Goal: Information Seeking & Learning: Check status

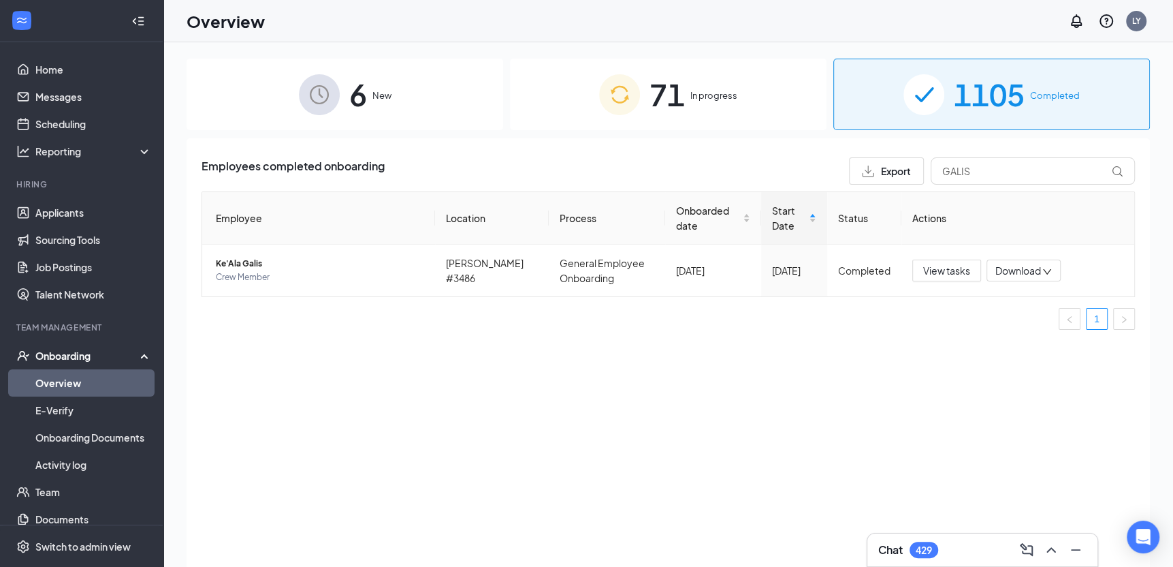
click at [61, 357] on div "Onboarding" at bounding box center [87, 356] width 105 height 14
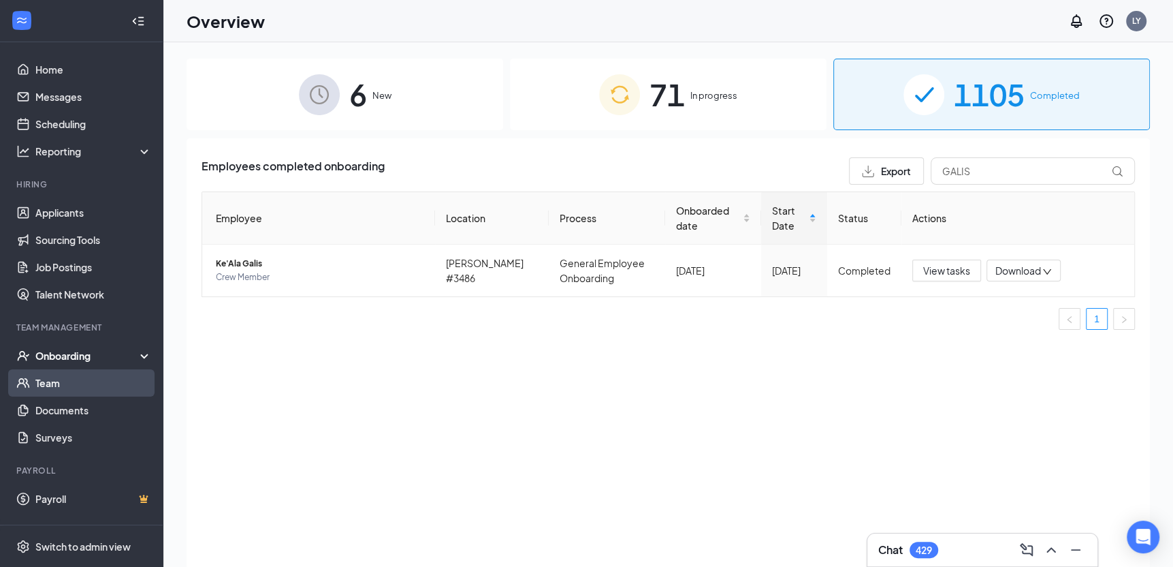
click at [69, 377] on link "Team" at bounding box center [93, 382] width 116 height 27
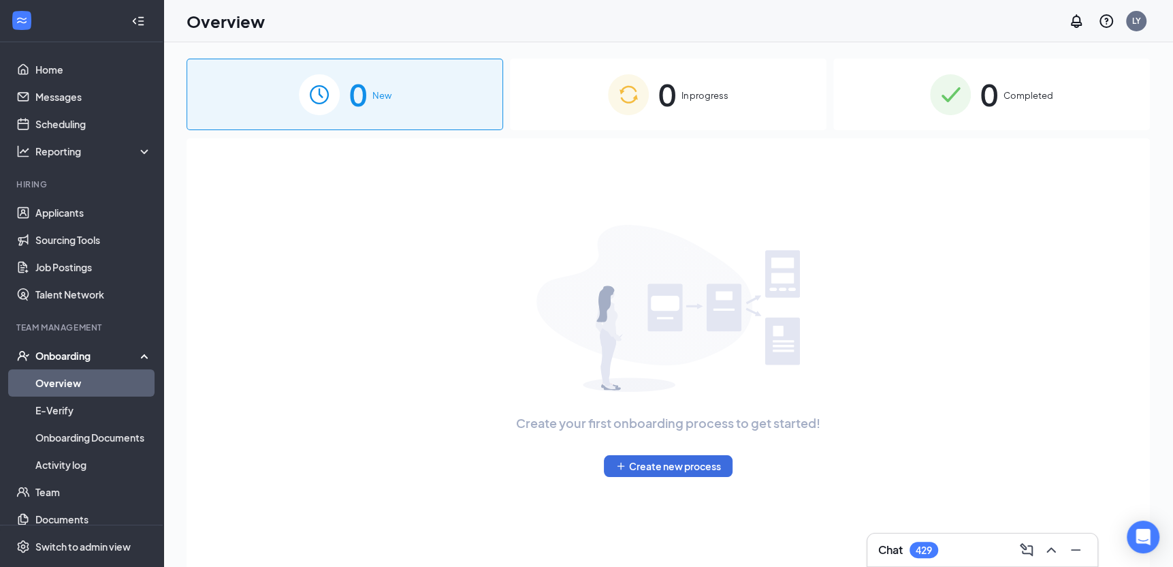
click at [1013, 101] on span "Completed" at bounding box center [1029, 96] width 50 height 14
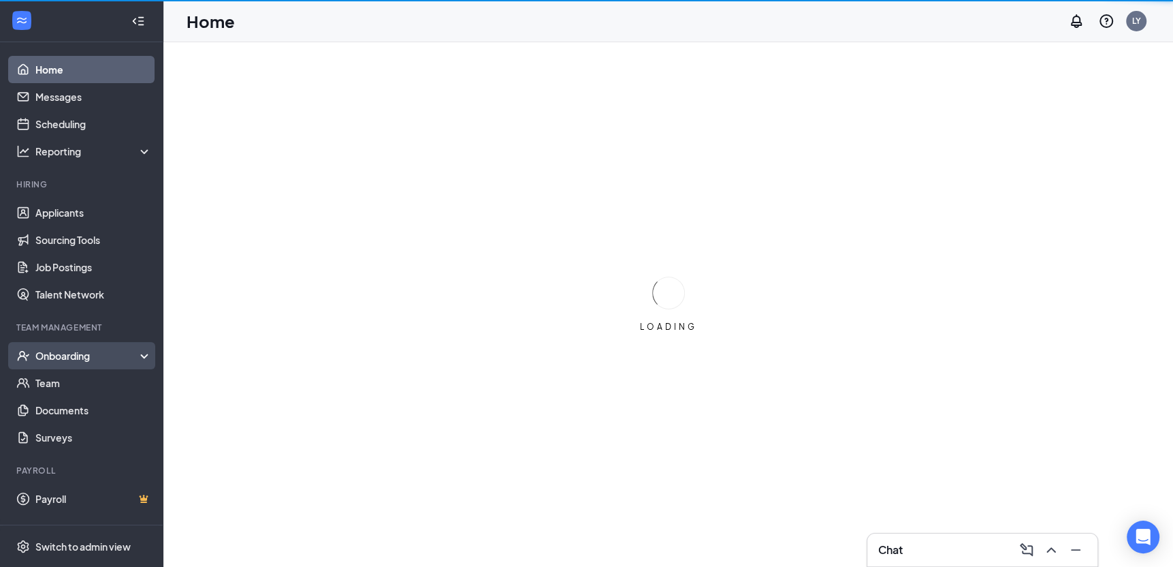
click at [98, 357] on div "Onboarding" at bounding box center [87, 356] width 105 height 14
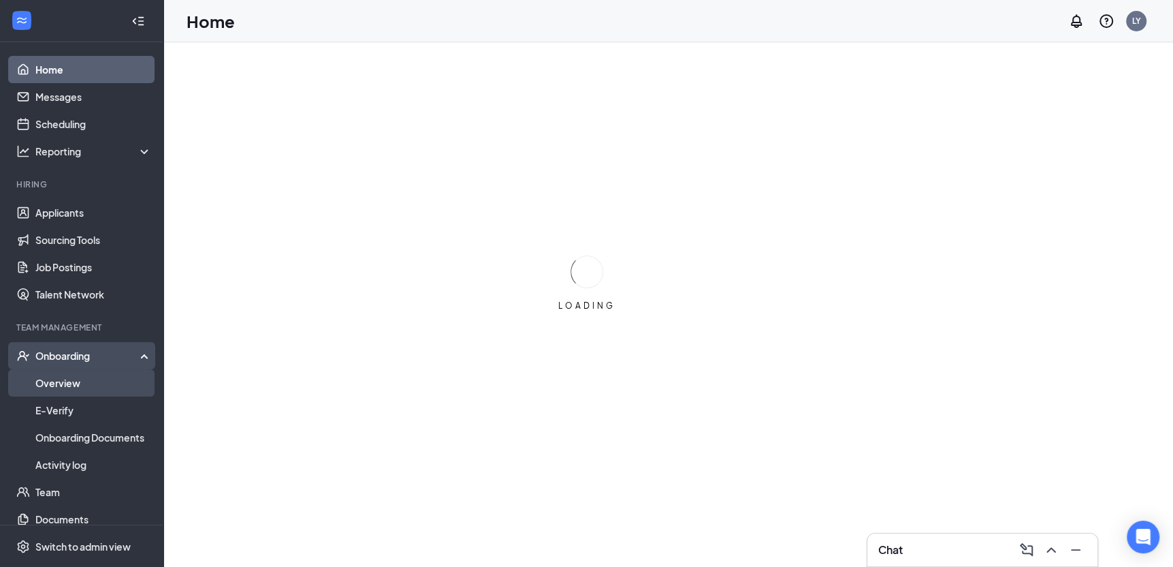
click at [85, 380] on link "Overview" at bounding box center [93, 382] width 116 height 27
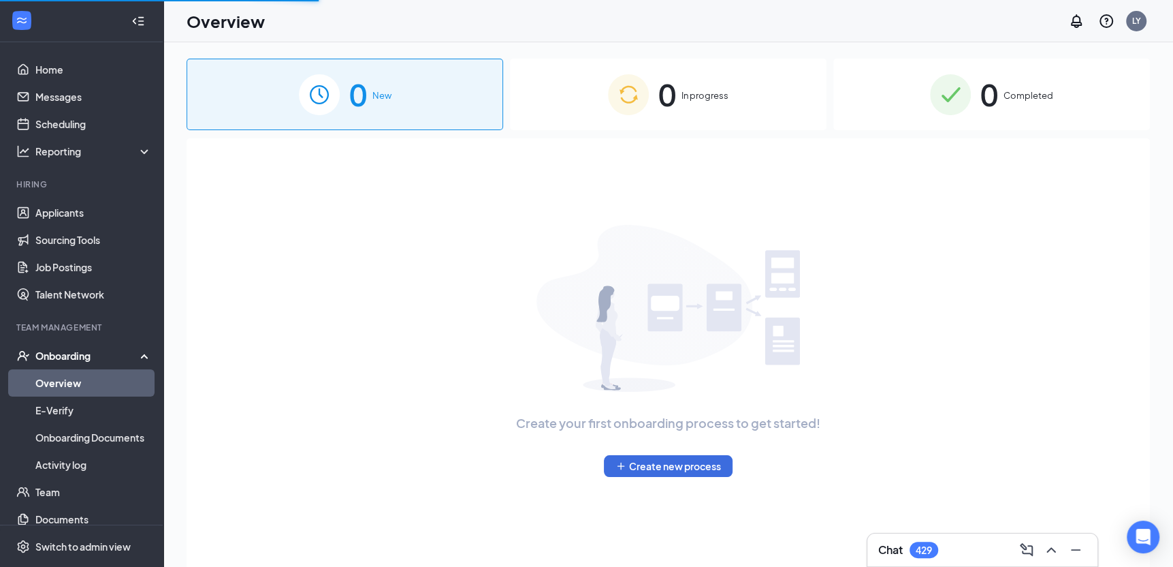
click at [993, 97] on span "0" at bounding box center [990, 94] width 18 height 47
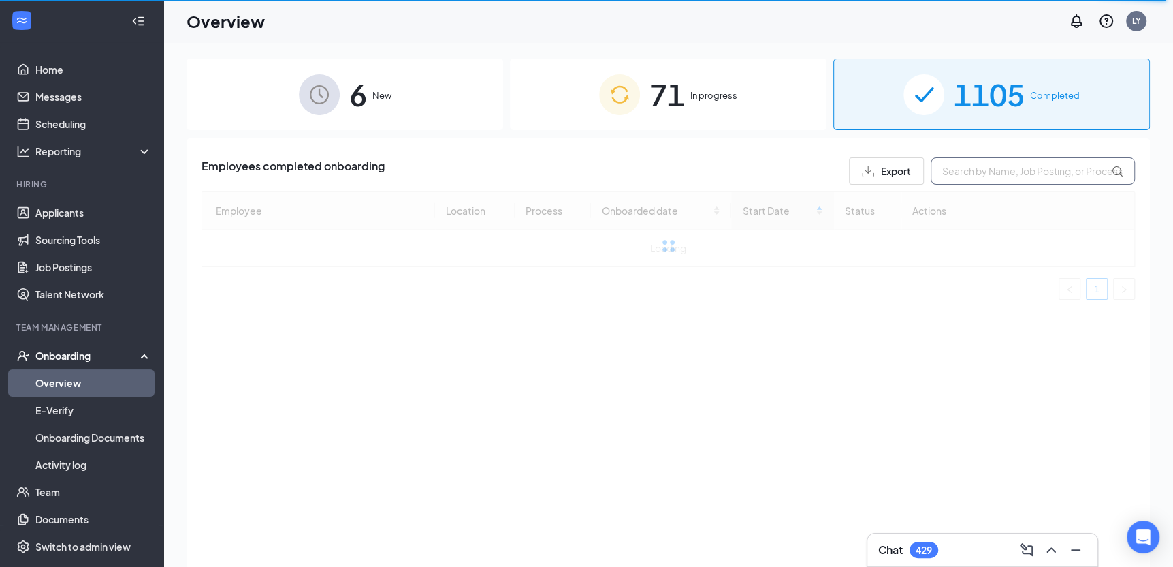
click at [994, 174] on input "text" at bounding box center [1033, 170] width 204 height 27
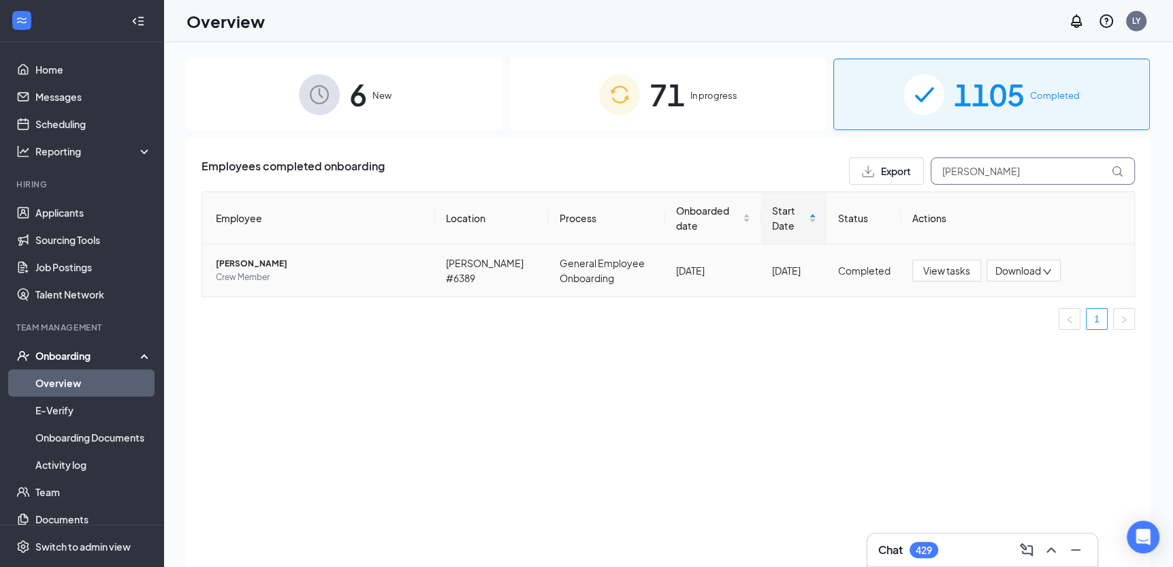
type input "[PERSON_NAME]"
click at [263, 271] on span "Crew Member" at bounding box center [320, 277] width 208 height 14
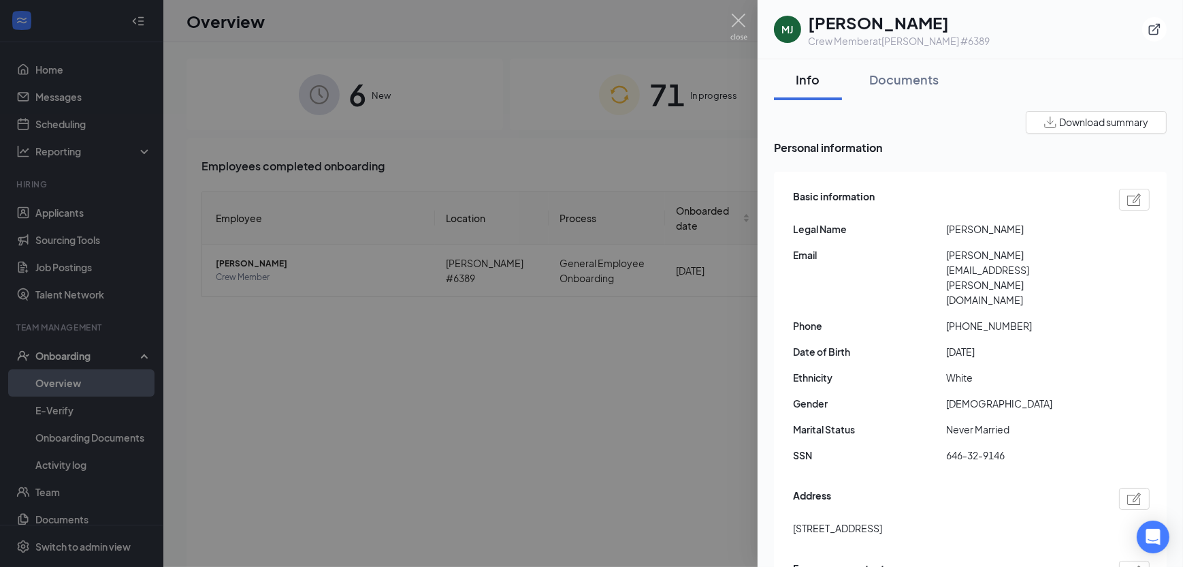
click at [1128, 206] on div at bounding box center [1134, 200] width 31 height 22
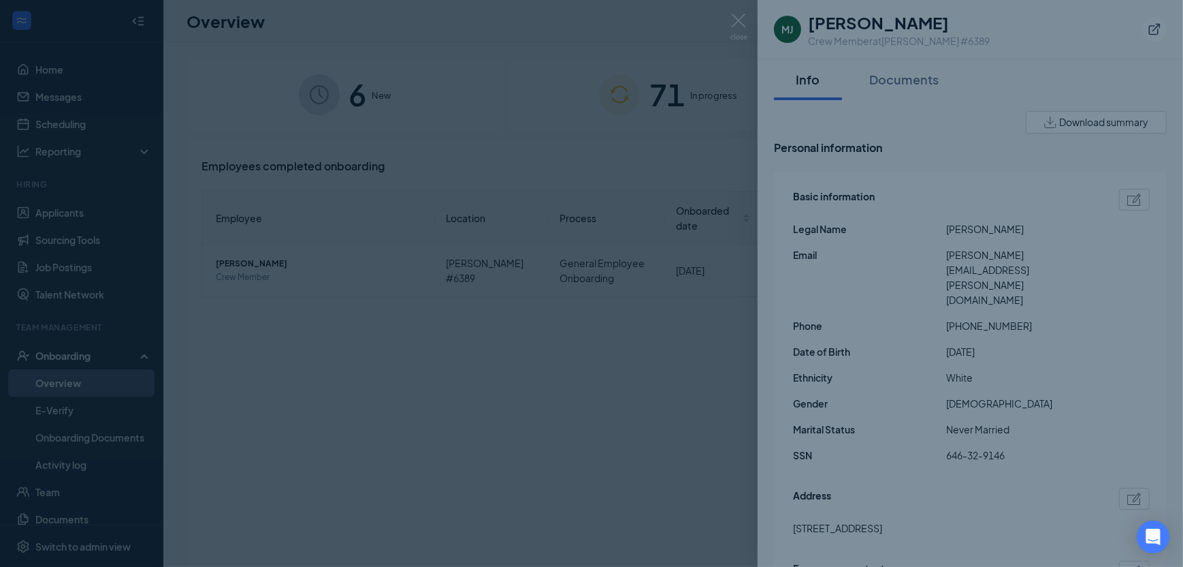
type input "[PHONE_NUMBER]"
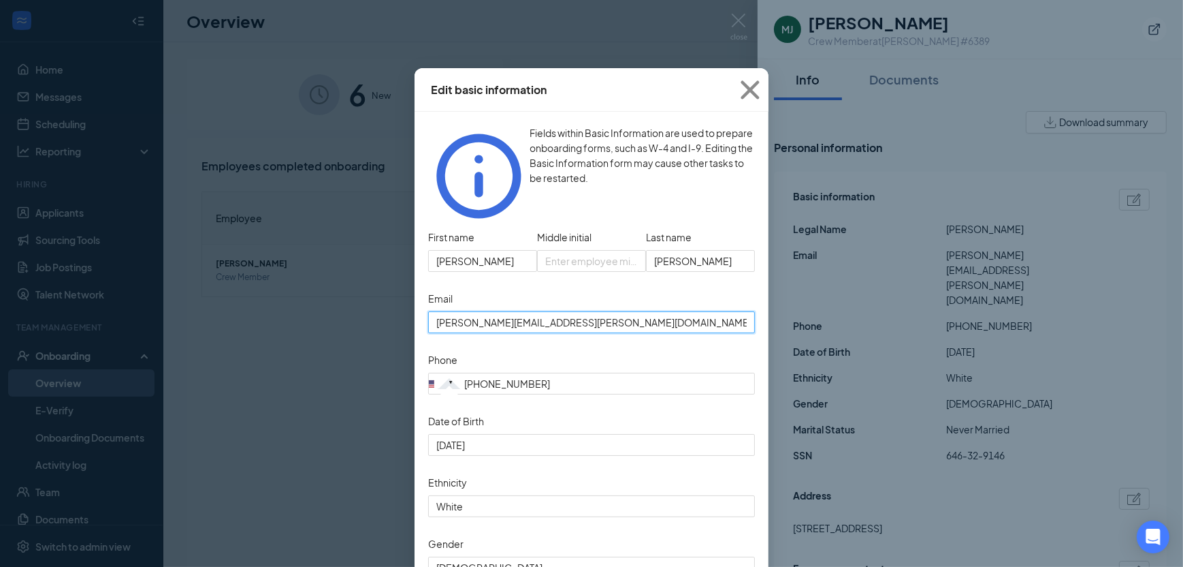
drag, startPoint x: 602, startPoint y: 298, endPoint x: 439, endPoint y: 303, distance: 162.8
click at [374, 297] on div "Edit basic information Fields within Basic Information are used to prepare onbo…" at bounding box center [591, 283] width 1183 height 567
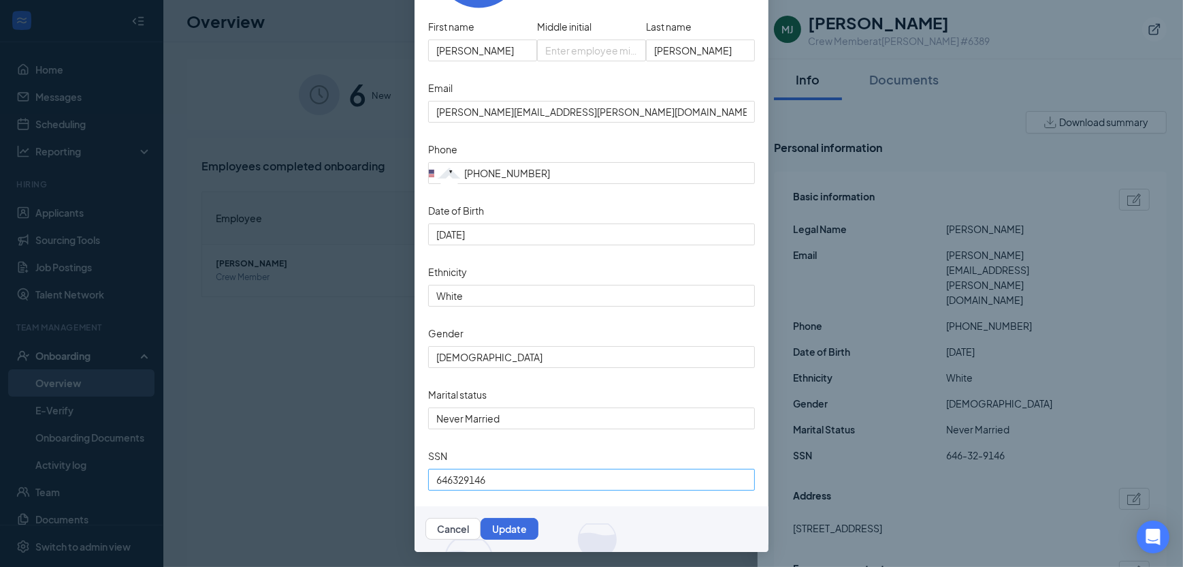
scroll to position [216, 0]
drag, startPoint x: 538, startPoint y: 473, endPoint x: 347, endPoint y: 488, distance: 191.9
click at [331, 481] on div "Edit basic information Fields within Basic Information are used to prepare onbo…" at bounding box center [591, 283] width 1183 height 567
click at [481, 532] on button "Cancel" at bounding box center [453, 528] width 55 height 22
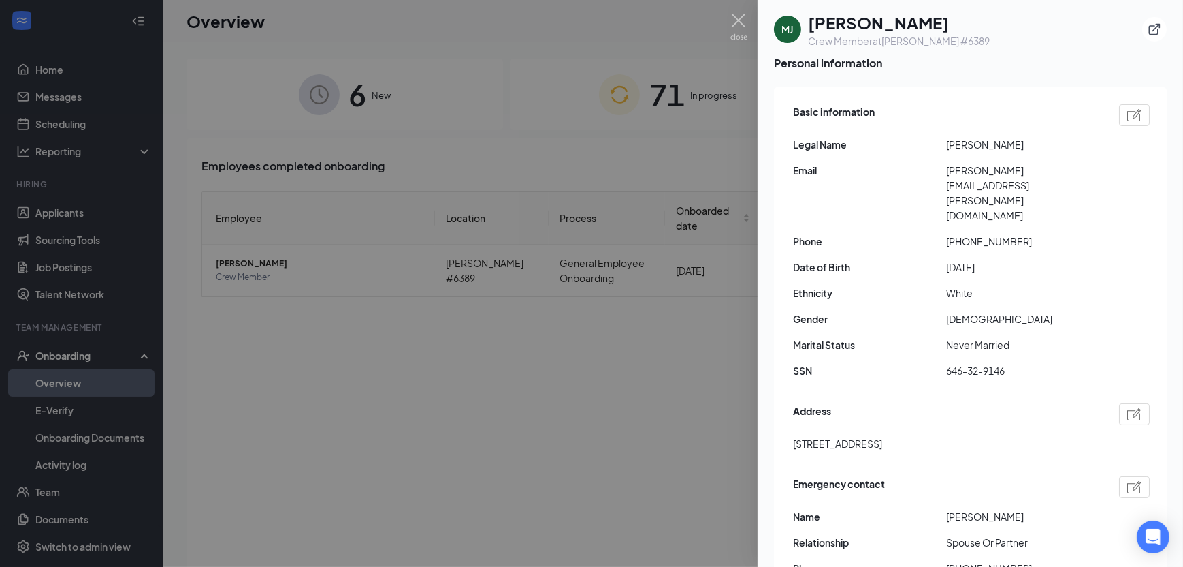
scroll to position [0, 0]
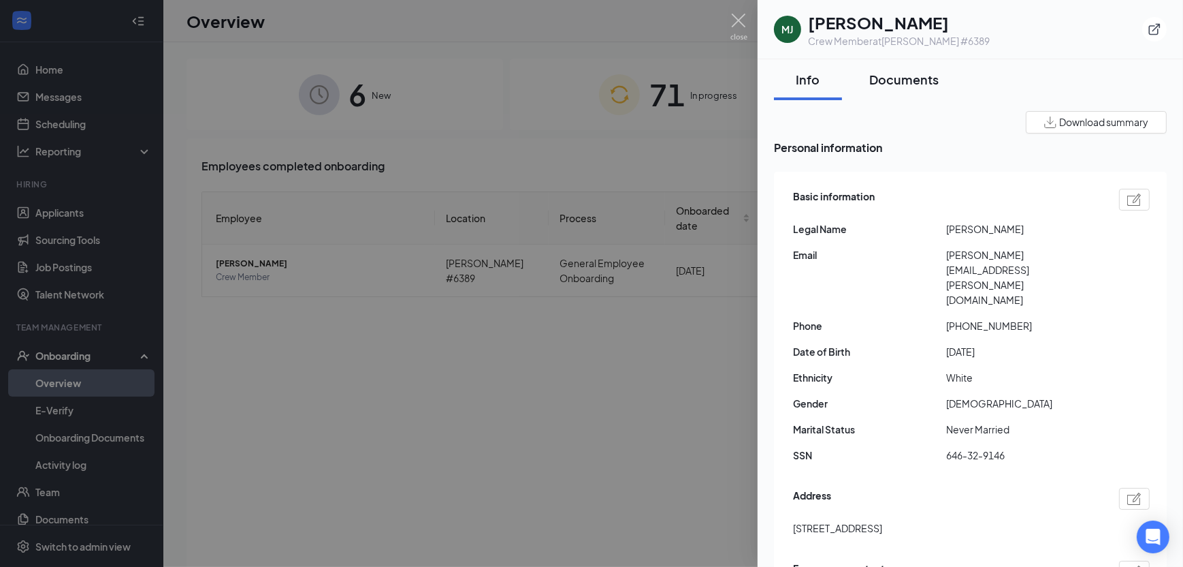
click at [902, 77] on div "Documents" at bounding box center [904, 79] width 69 height 17
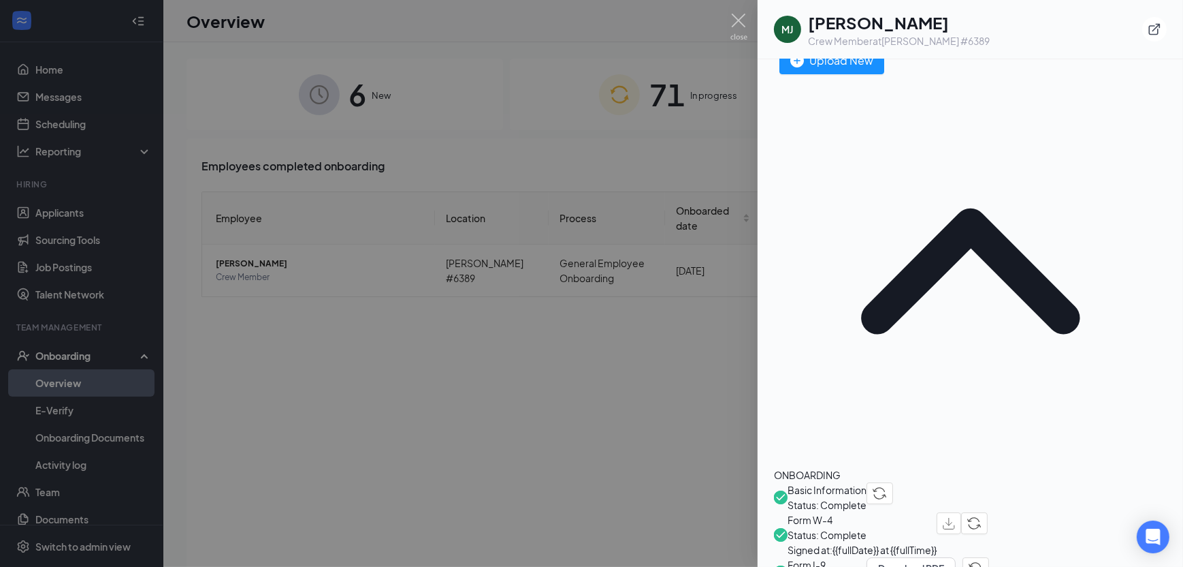
scroll to position [136, 0]
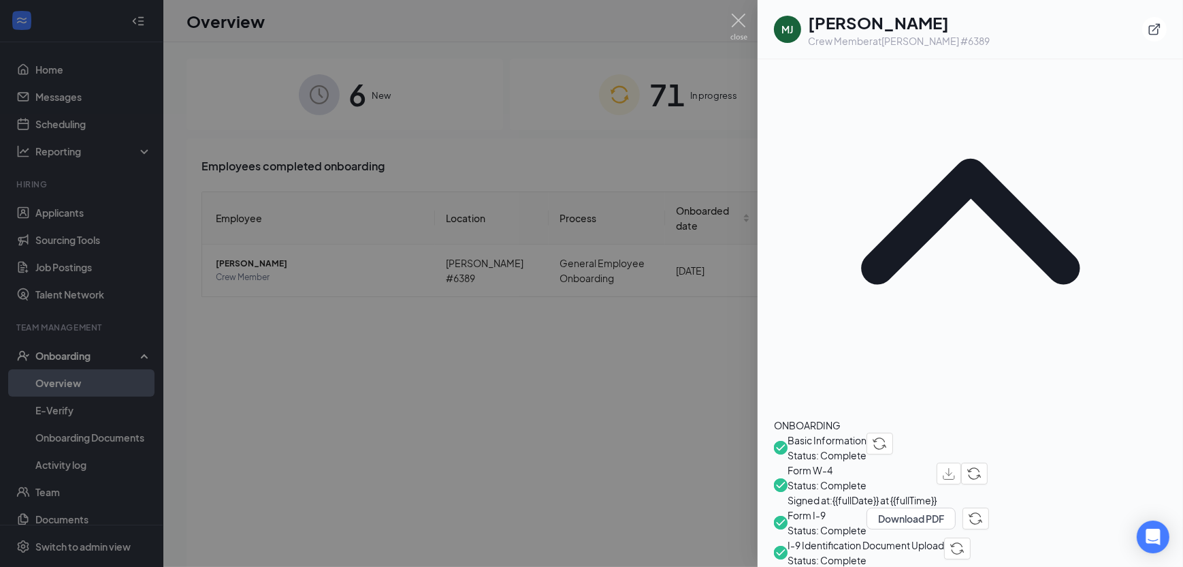
click at [882, 566] on span "Direct Deposit or PayCard" at bounding box center [845, 574] width 115 height 15
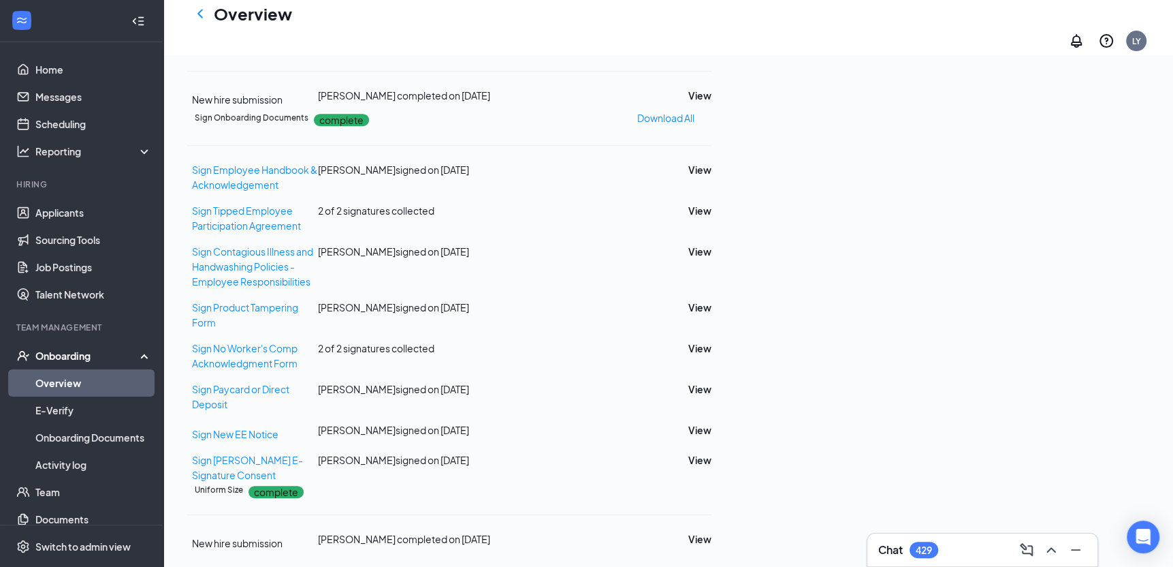
scroll to position [622, 0]
click at [712, 103] on button "View" at bounding box center [699, 95] width 23 height 15
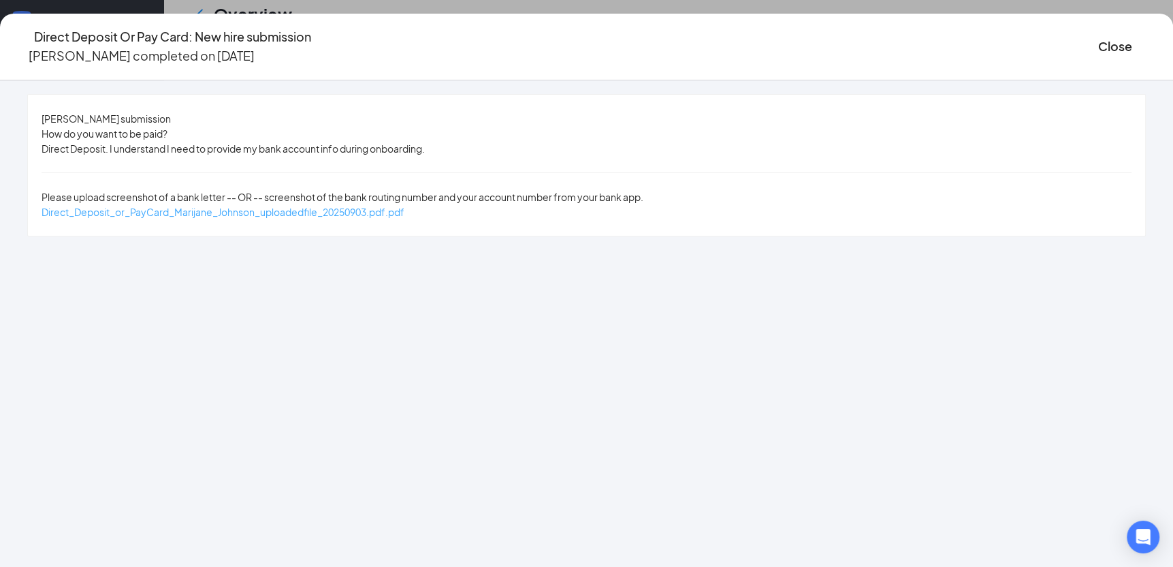
click at [404, 206] on span "Direct_Deposit_or_PayCard_Marijane_Johnson_uploadedfile_20250903.pdf.pdf" at bounding box center [223, 212] width 363 height 12
click at [1098, 37] on button "Close" at bounding box center [1115, 46] width 34 height 19
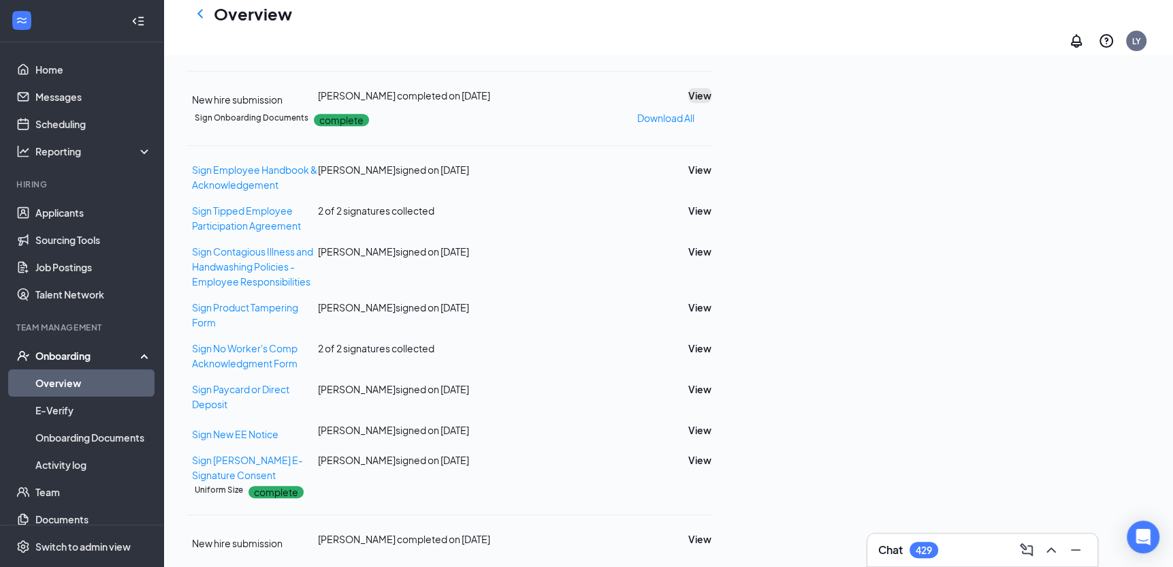
scroll to position [759, 0]
click at [289, 383] on span "Sign Paycard or Direct Deposit" at bounding box center [240, 396] width 97 height 27
